Goal: Understand process/instructions

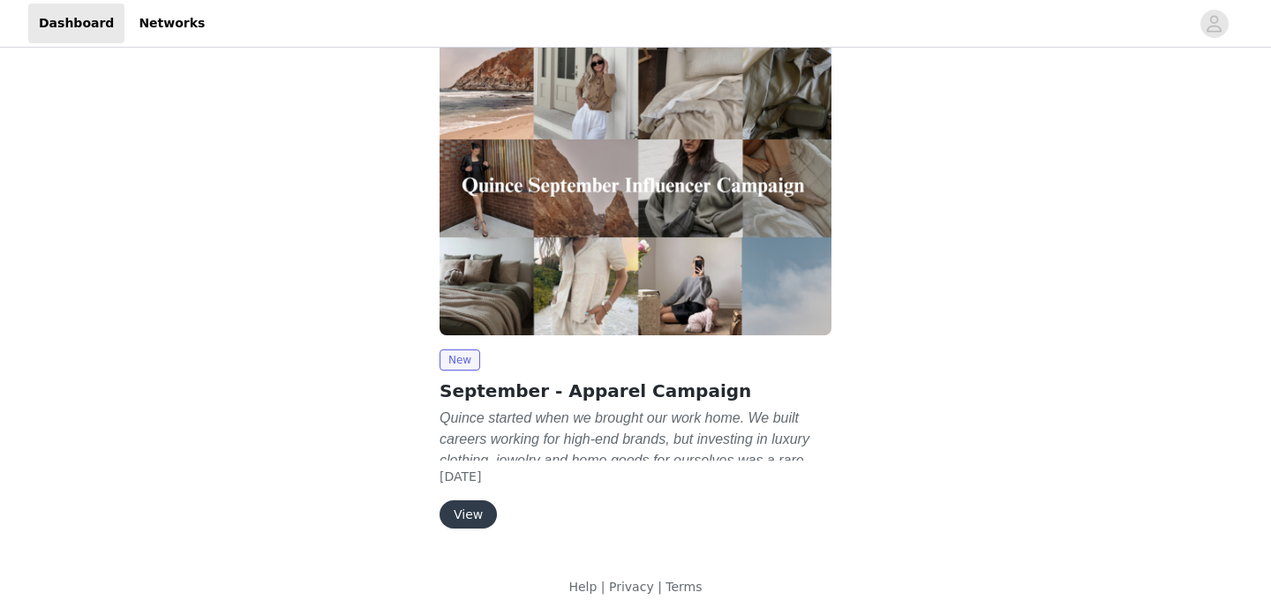
scroll to position [34, 0]
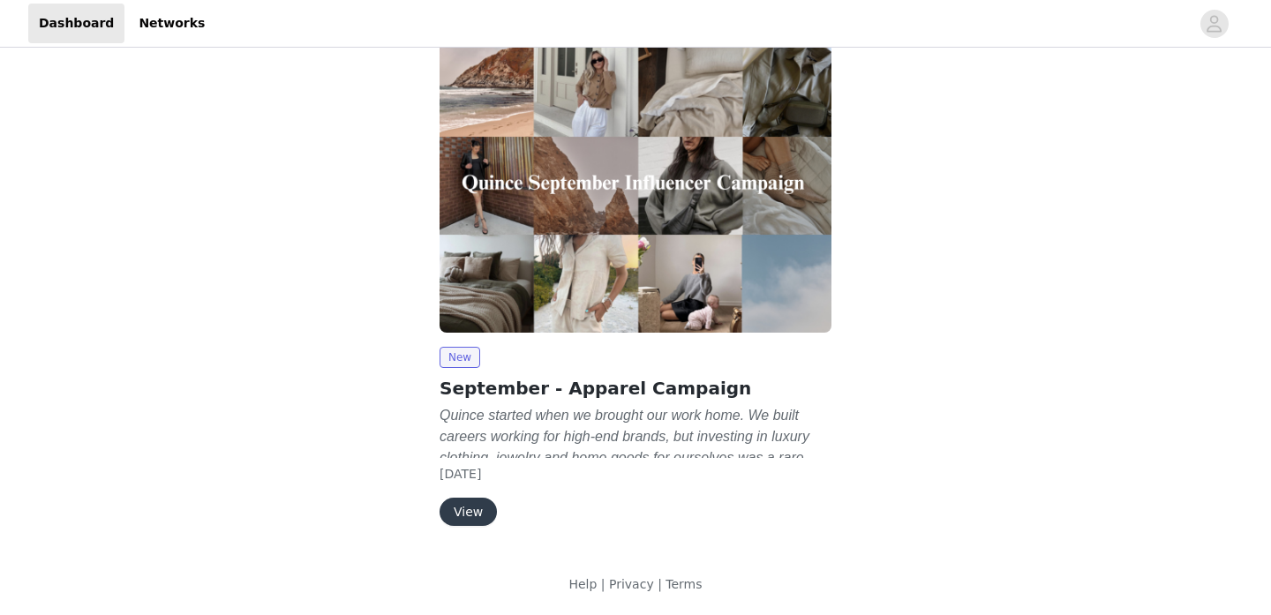
click at [479, 515] on button "View" at bounding box center [468, 512] width 57 height 28
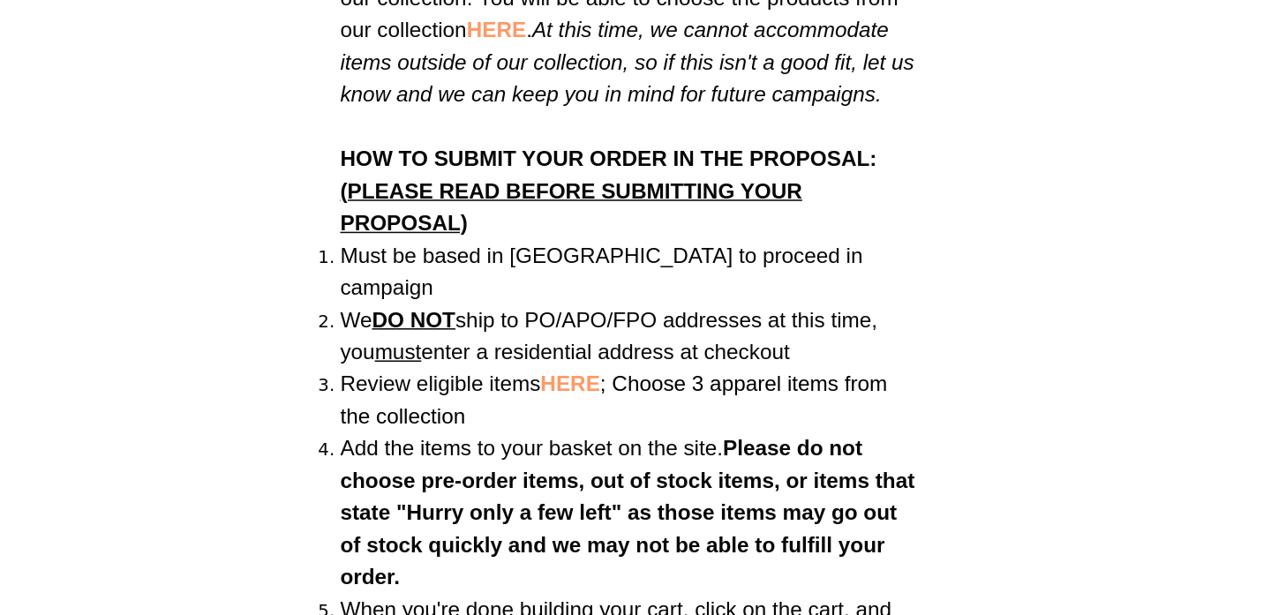
scroll to position [1137, 0]
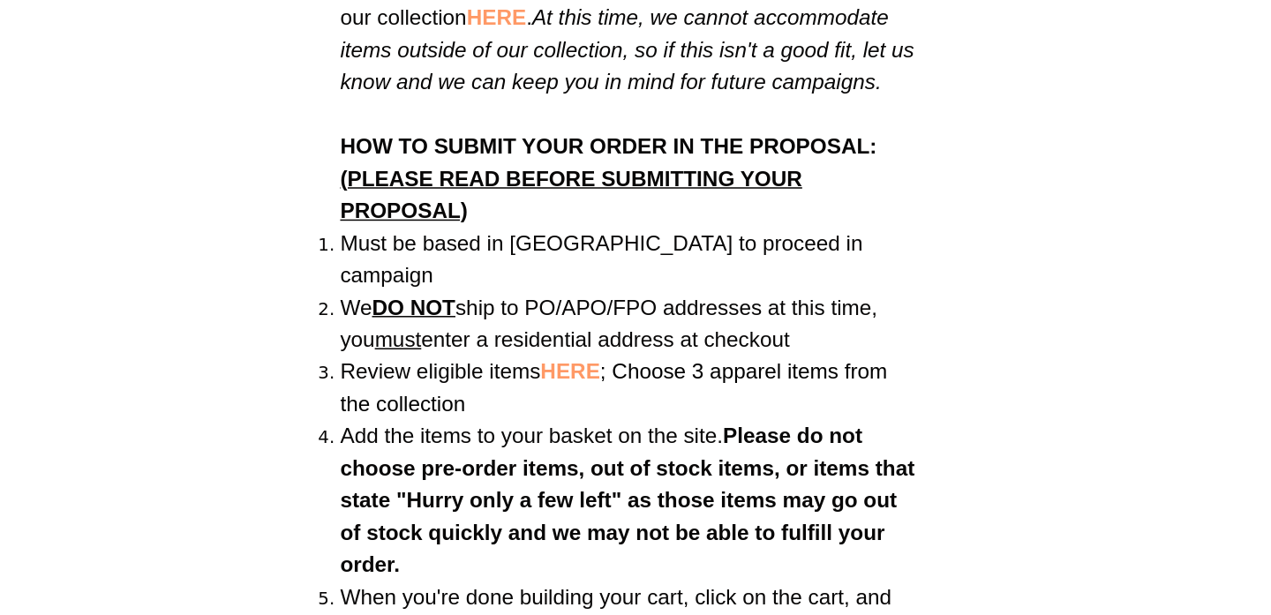
click at [599, 448] on span "HERE" at bounding box center [596, 455] width 39 height 15
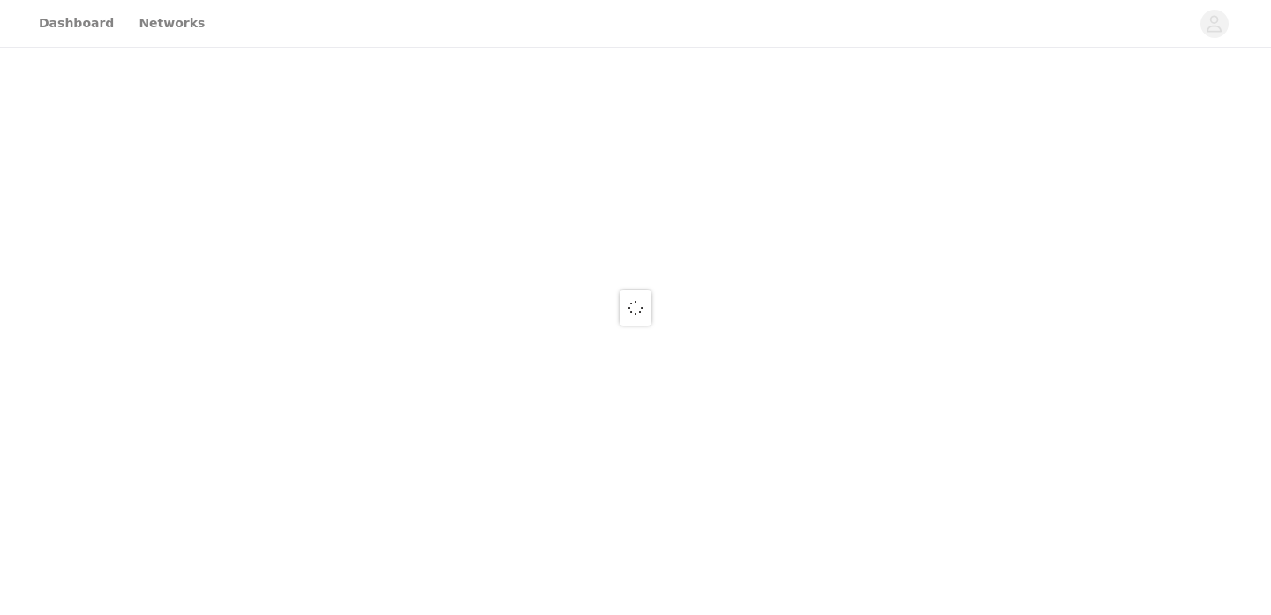
scroll to position [1137, 0]
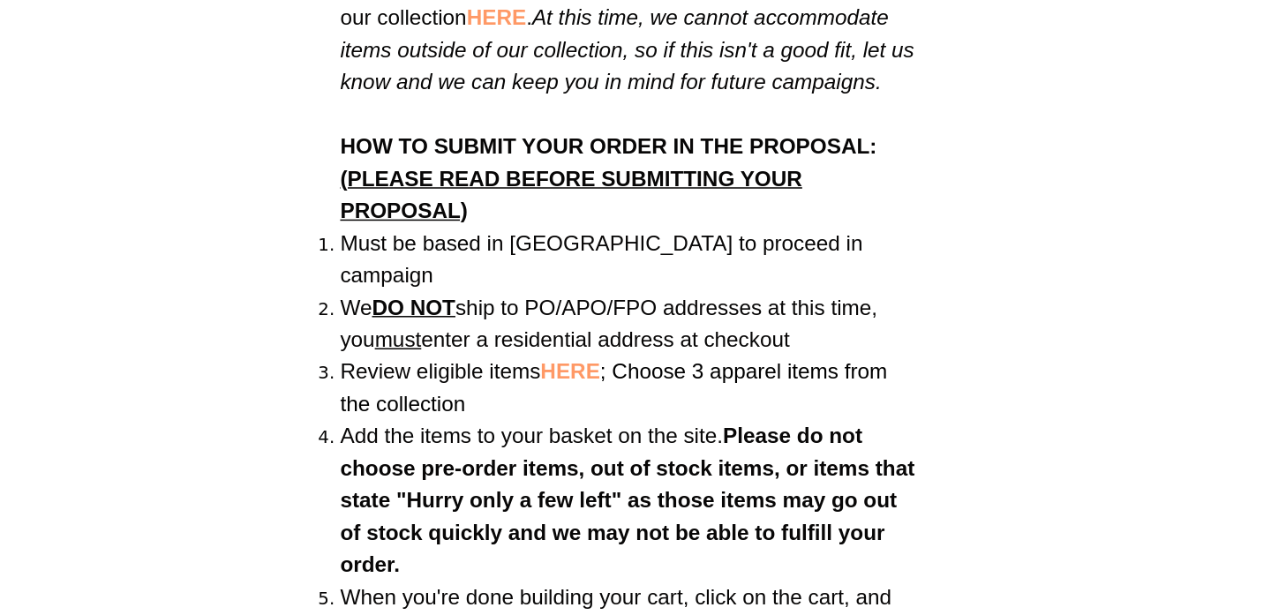
click at [604, 448] on span "HERE" at bounding box center [596, 455] width 39 height 15
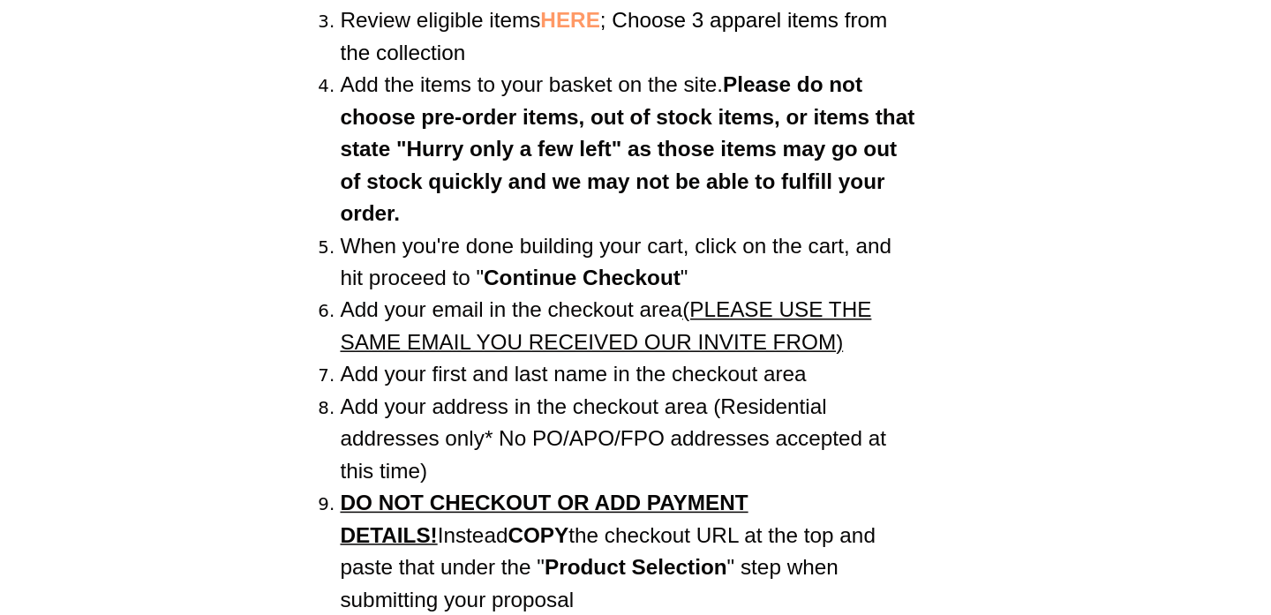
scroll to position [1376, 0]
